Goal: Use online tool/utility: Utilize a website feature to perform a specific function

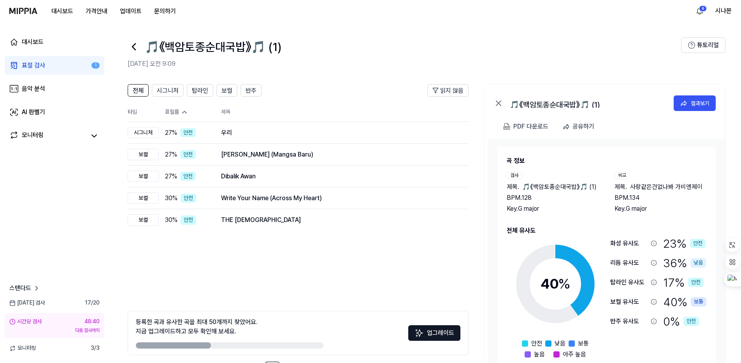
click at [16, 9] on img at bounding box center [23, 11] width 28 height 6
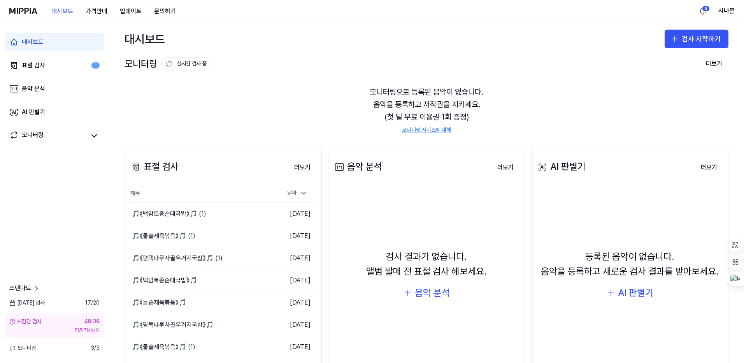
click at [80, 329] on div "다음 검사까지" at bounding box center [54, 330] width 90 height 7
click at [725, 10] on button "시나몬" at bounding box center [727, 10] width 16 height 9
click at [655, 65] on button "로그아웃" at bounding box center [685, 67] width 90 height 8
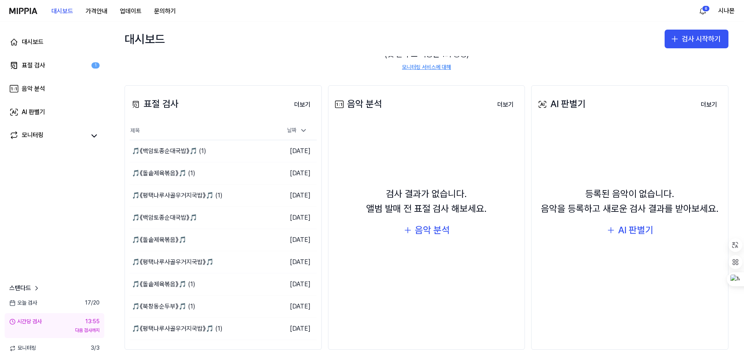
scroll to position [65, 0]
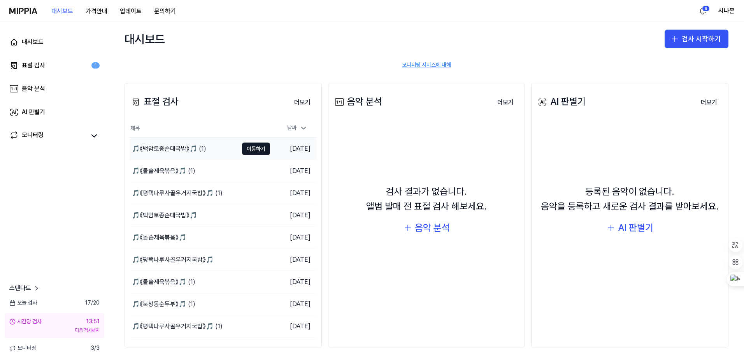
click at [174, 150] on div "🎵《백암토종순대국밥》🎵 (1)" at bounding box center [169, 148] width 74 height 9
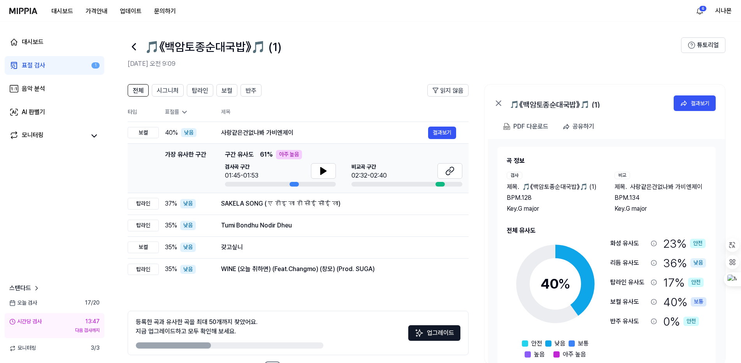
click at [185, 110] on icon at bounding box center [185, 112] width 8 height 8
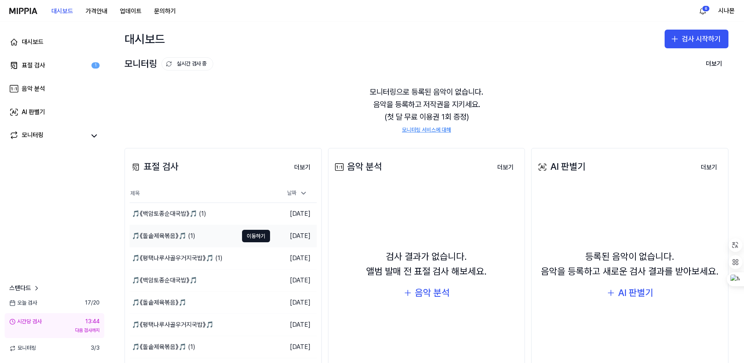
click at [167, 233] on div "🎵《돌솥제육볶음》🎵 (1)" at bounding box center [163, 235] width 63 height 9
click at [148, 256] on div "🎵《평택나루사골우거지국밥》🎵 (1)" at bounding box center [177, 257] width 91 height 9
click at [28, 11] on img at bounding box center [23, 11] width 28 height 6
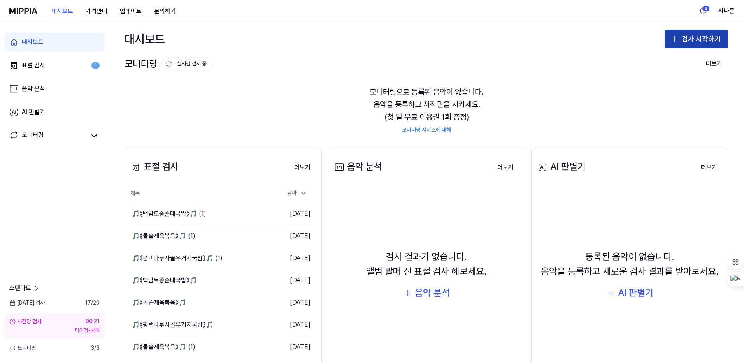
click at [688, 42] on button "검사 시작하기" at bounding box center [697, 39] width 64 height 19
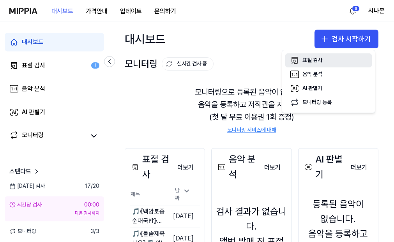
click at [312, 58] on div "표절 검사" at bounding box center [312, 60] width 20 height 8
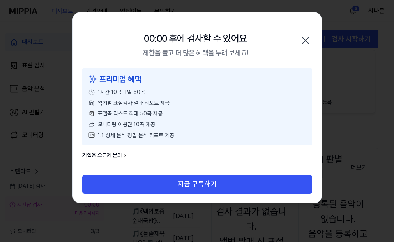
click at [304, 40] on icon "button" at bounding box center [305, 40] width 12 height 12
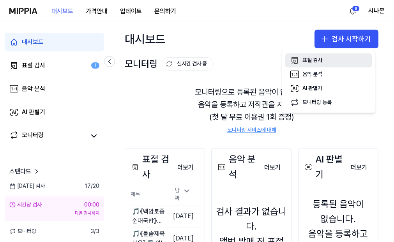
click at [311, 62] on div "표절 검사" at bounding box center [312, 60] width 20 height 8
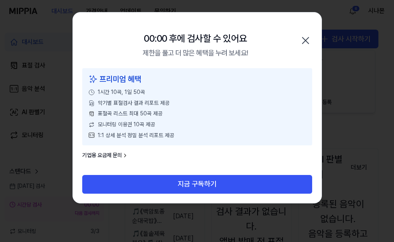
click at [307, 39] on icon "button" at bounding box center [305, 40] width 6 height 6
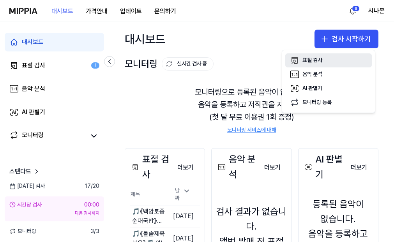
click at [316, 61] on div "표절 검사" at bounding box center [312, 60] width 20 height 8
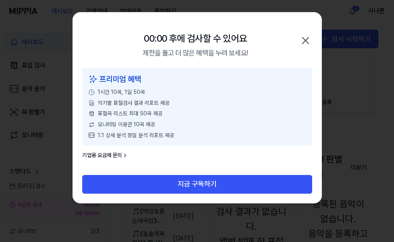
click at [305, 38] on icon "button" at bounding box center [305, 40] width 12 height 12
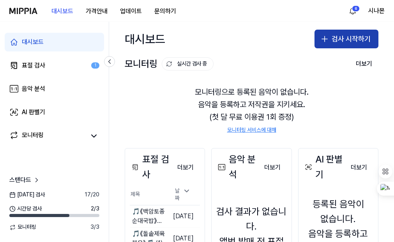
click at [328, 40] on button "검사 시작하기" at bounding box center [346, 39] width 64 height 19
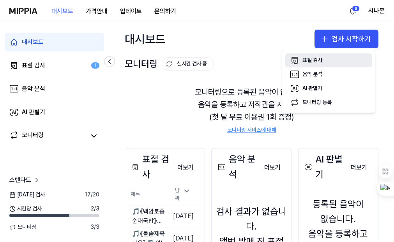
click at [319, 61] on div "표절 검사" at bounding box center [312, 60] width 20 height 8
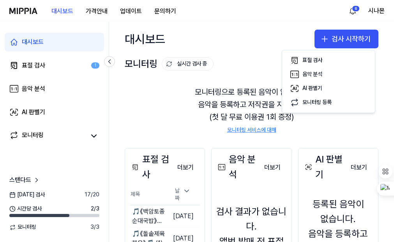
click at [24, 12] on img at bounding box center [23, 11] width 28 height 6
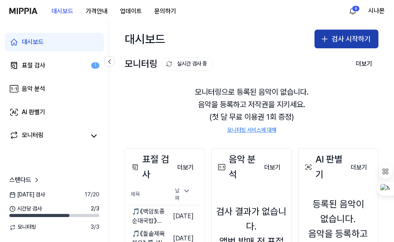
click at [326, 39] on icon "button" at bounding box center [324, 38] width 9 height 9
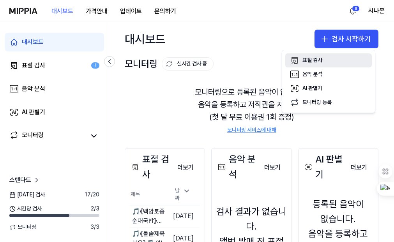
click at [303, 62] on div "표절 검사" at bounding box center [312, 60] width 20 height 8
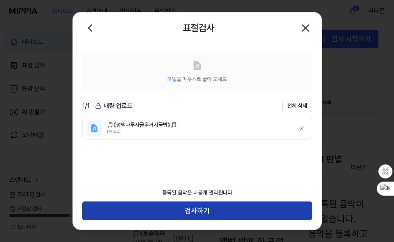
click at [195, 215] on button "검사하기" at bounding box center [197, 210] width 230 height 19
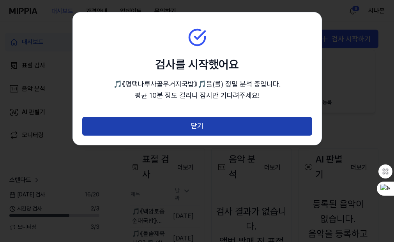
click at [208, 131] on button "닫기" at bounding box center [197, 126] width 230 height 19
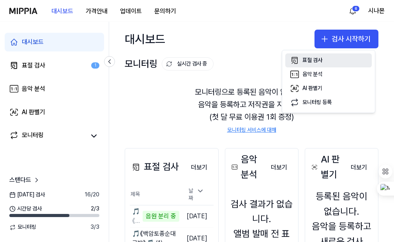
click at [306, 62] on div "표절 검사" at bounding box center [312, 60] width 20 height 8
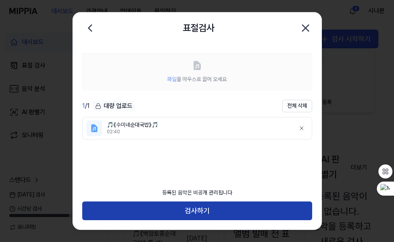
click at [196, 210] on button "검사하기" at bounding box center [197, 210] width 230 height 19
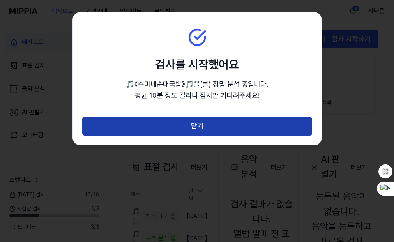
click at [192, 128] on button "닫기" at bounding box center [197, 126] width 230 height 19
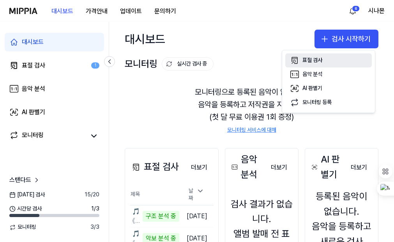
click at [315, 58] on div "표절 검사" at bounding box center [312, 60] width 20 height 8
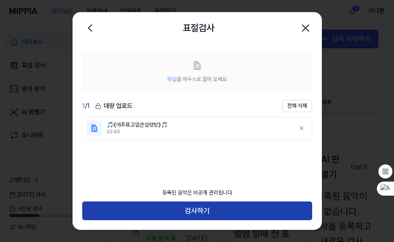
click at [190, 212] on button "검사하기" at bounding box center [197, 210] width 230 height 19
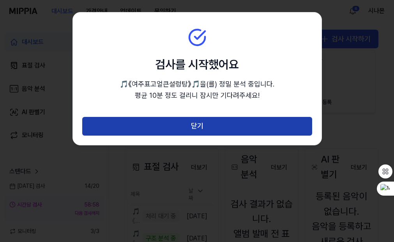
click at [192, 128] on button "닫기" at bounding box center [197, 126] width 230 height 19
